Goal: Complete application form: Complete application form

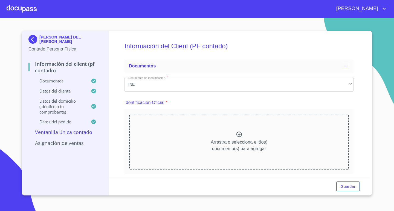
click at [23, 8] on div at bounding box center [22, 8] width 30 height 17
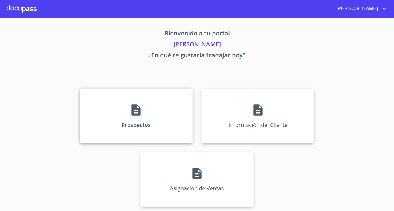
click at [142, 116] on icon at bounding box center [136, 110] width 14 height 14
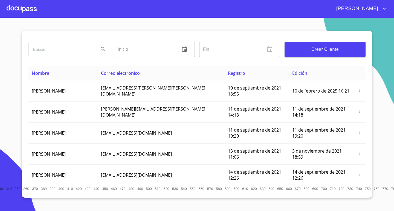
click at [68, 50] on input "search" at bounding box center [62, 49] width 66 height 15
type input "azul cielo"
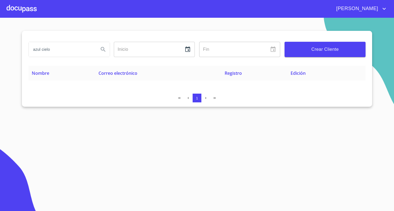
click at [316, 51] on span "Crear Cliente" at bounding box center [325, 50] width 72 height 8
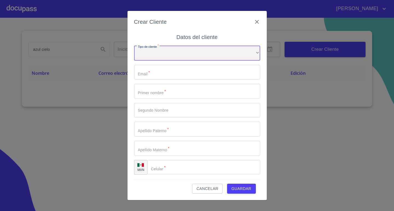
click at [157, 54] on div "​" at bounding box center [197, 53] width 126 height 15
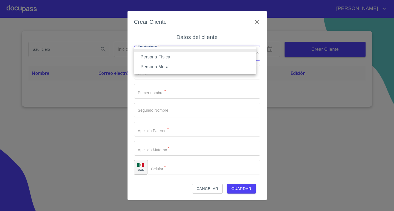
click at [157, 66] on li "Persona Moral" at bounding box center [195, 67] width 122 height 10
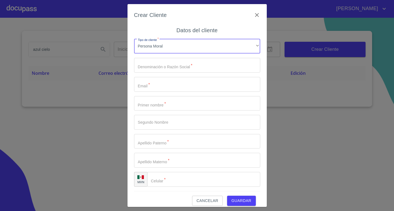
click at [159, 65] on input "Tipo de cliente   *" at bounding box center [197, 65] width 126 height 15
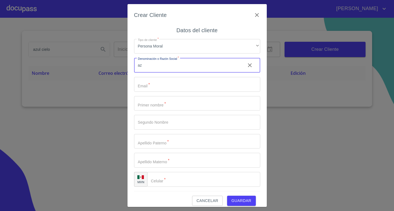
type input "a"
type input "AZUL CIELO DESARROLLOS SA DE CV"
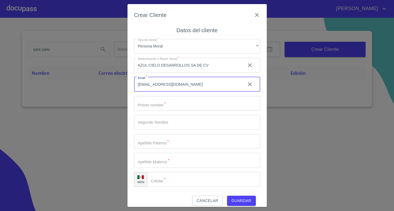
type input "[EMAIL_ADDRESS][DOMAIN_NAME]"
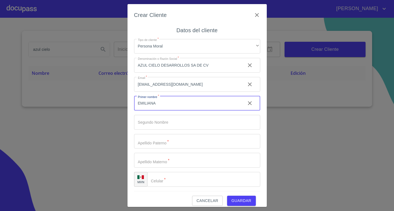
type input "EMILIANA"
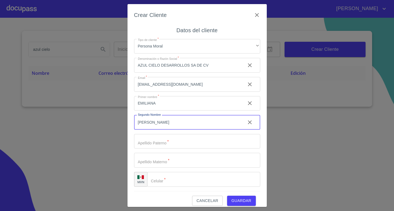
type input "[PERSON_NAME]"
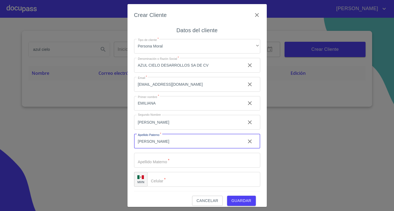
type input "[PERSON_NAME]"
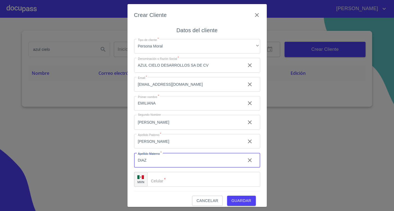
type input "DIAZ"
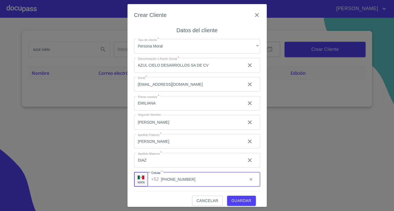
type input "[PHONE_NUMBER]"
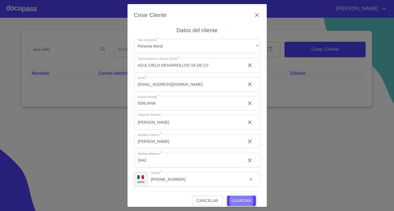
click at [227, 196] on button "Guardar" at bounding box center [241, 201] width 29 height 10
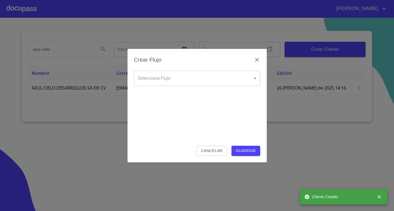
click at [172, 75] on body "MARIA azul cielo Inicio ​ Fin ​ Crear Cliente Nombre Correo electrónico Registr…" at bounding box center [197, 105] width 394 height 211
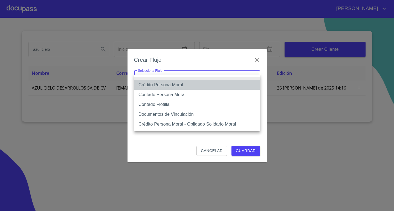
click at [180, 86] on li "Crédito Persona Moral" at bounding box center [197, 85] width 126 height 10
type input "614ae8207e49d67341f8d0cd"
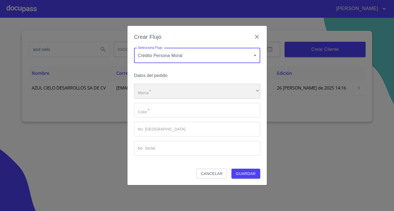
click at [178, 92] on div "​" at bounding box center [197, 91] width 126 height 15
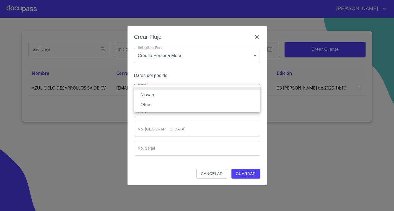
click at [150, 94] on li "Nissan" at bounding box center [197, 95] width 126 height 10
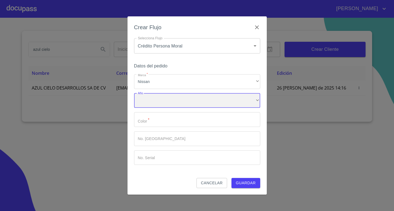
click at [152, 102] on div "​" at bounding box center [197, 100] width 126 height 15
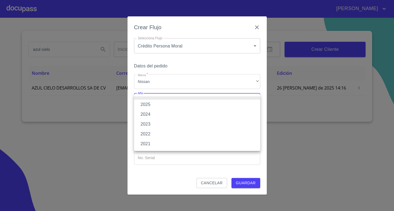
click at [153, 105] on li "2025" at bounding box center [197, 105] width 126 height 10
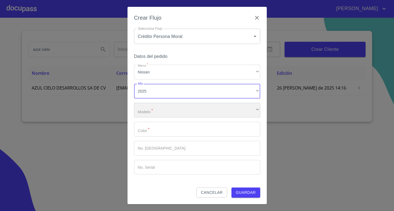
click at [152, 113] on div "​" at bounding box center [197, 110] width 126 height 15
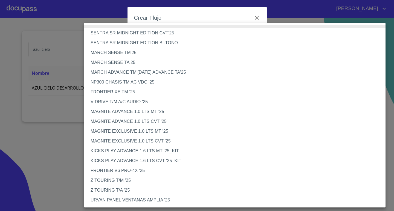
click at [131, 91] on li "FRONTIER XE TM '25" at bounding box center [236, 92] width 305 height 10
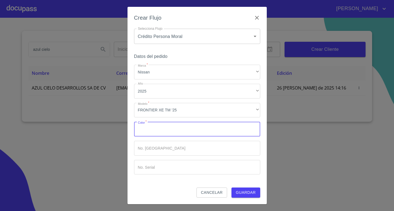
click at [193, 135] on input "Marca   *" at bounding box center [197, 129] width 126 height 15
type input "PLATA"
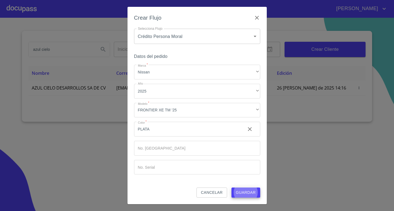
click at [231, 188] on button "Guardar" at bounding box center [245, 193] width 29 height 10
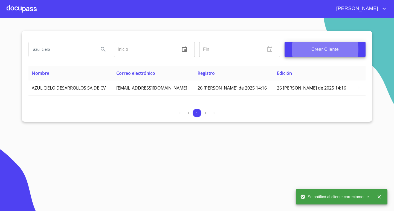
click at [23, 11] on div at bounding box center [22, 8] width 30 height 17
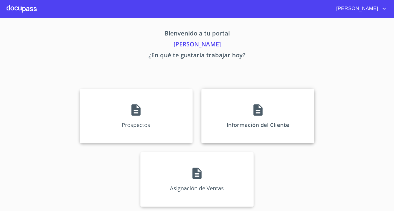
click at [262, 123] on div "Información del Cliente" at bounding box center [257, 116] width 113 height 55
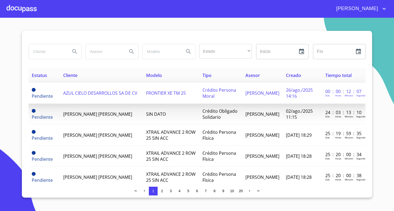
click at [86, 96] on td "AZUL CIELO DESARROLLOS SA DE CV" at bounding box center [101, 93] width 83 height 21
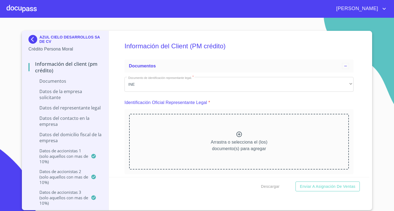
click at [281, 141] on div "Arrastra o selecciona el (los) documento(s) para agregar" at bounding box center [239, 142] width 220 height 56
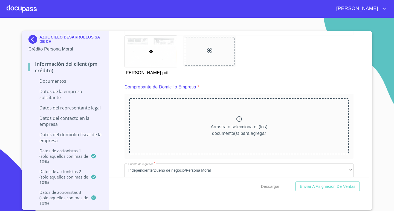
scroll to position [261, 0]
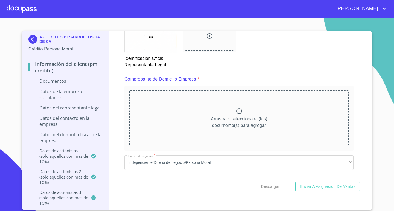
click at [259, 116] on p "Arrastra o selecciona el (los) documento(s) para agregar" at bounding box center [238, 122] width 57 height 13
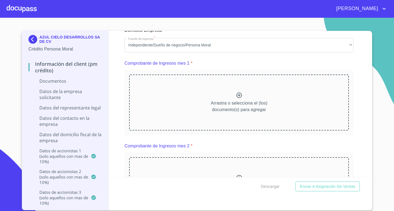
scroll to position [519, 0]
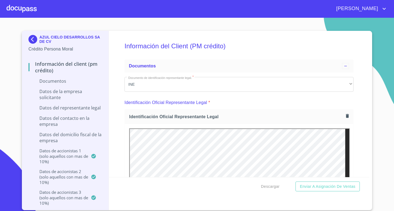
scroll to position [519, 0]
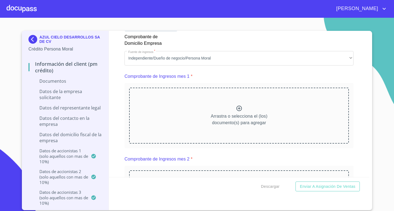
click at [274, 131] on div "Arrastra o selecciona el (los) documento(s) para agregar" at bounding box center [239, 116] width 220 height 56
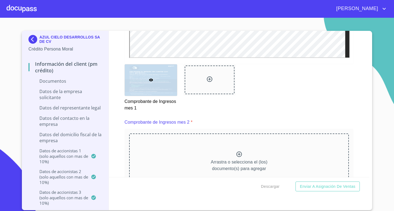
scroll to position [765, 0]
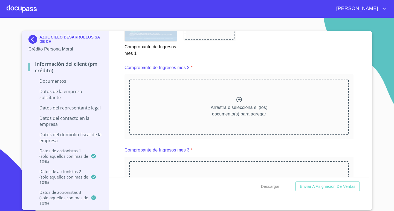
click at [247, 119] on div "Arrastra o selecciona el (los) documento(s) para agregar" at bounding box center [239, 107] width 220 height 56
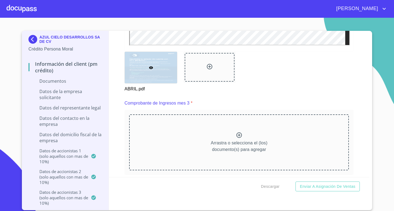
scroll to position [984, 0]
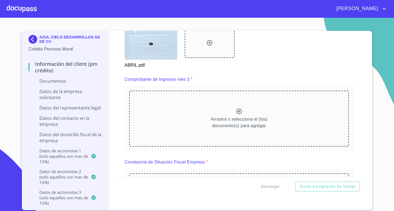
click at [291, 130] on div "Arrastra o selecciona el (los) documento(s) para agregar" at bounding box center [239, 119] width 220 height 56
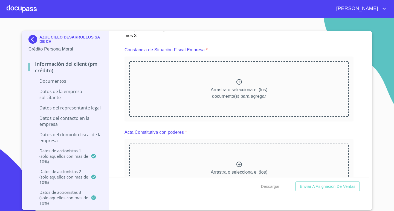
scroll to position [0, 0]
click at [235, 87] on p "Arrastra o selecciona el (los) documento(s) para agregar" at bounding box center [238, 93] width 57 height 13
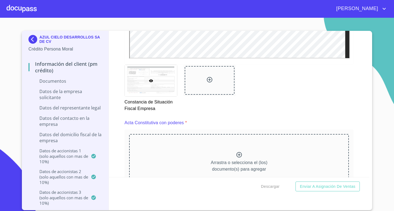
scroll to position [1476, 0]
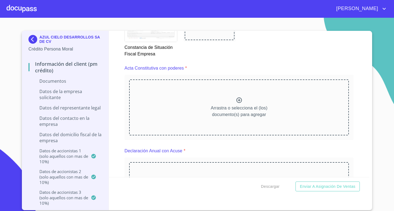
click at [271, 106] on div "Arrastra o selecciona el (los) documento(s) para agregar" at bounding box center [239, 108] width 220 height 56
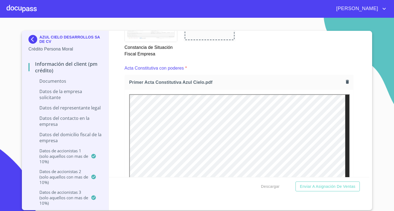
scroll to position [1545, 0]
